Goal: Use online tool/utility

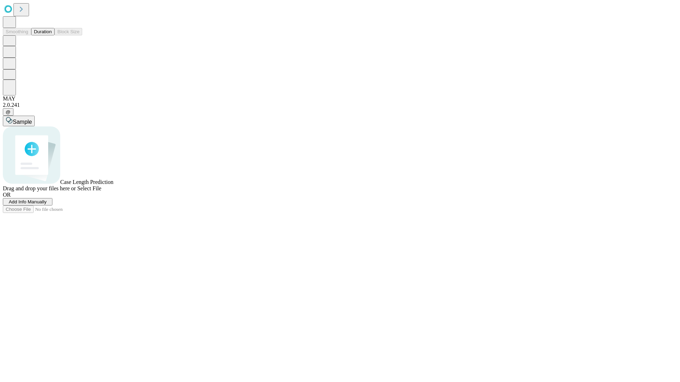
click at [101, 192] on span "Select File" at bounding box center [89, 189] width 24 height 6
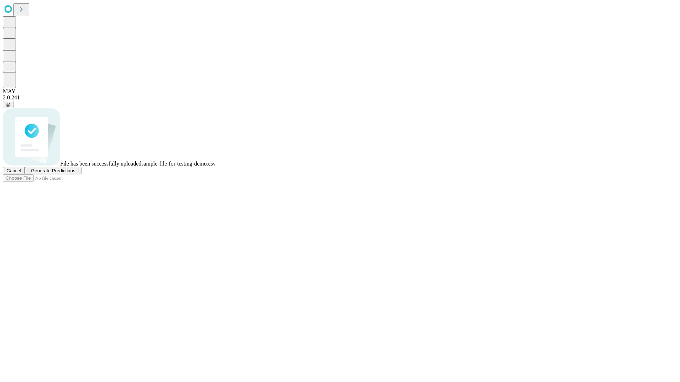
click at [75, 173] on span "Generate Predictions" at bounding box center [53, 170] width 44 height 5
